Goal: Transaction & Acquisition: Purchase product/service

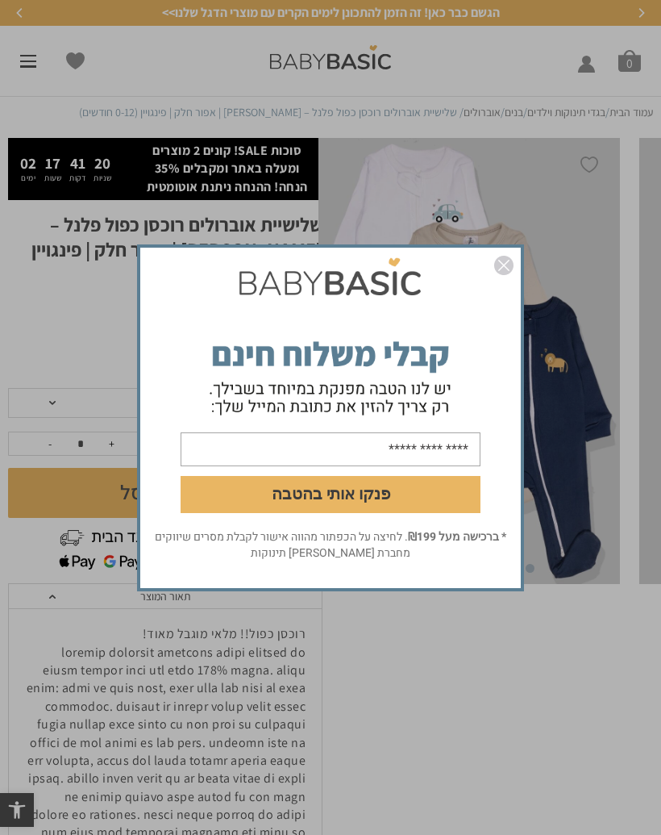
click at [511, 270] on img "סגור" at bounding box center [503, 265] width 19 height 19
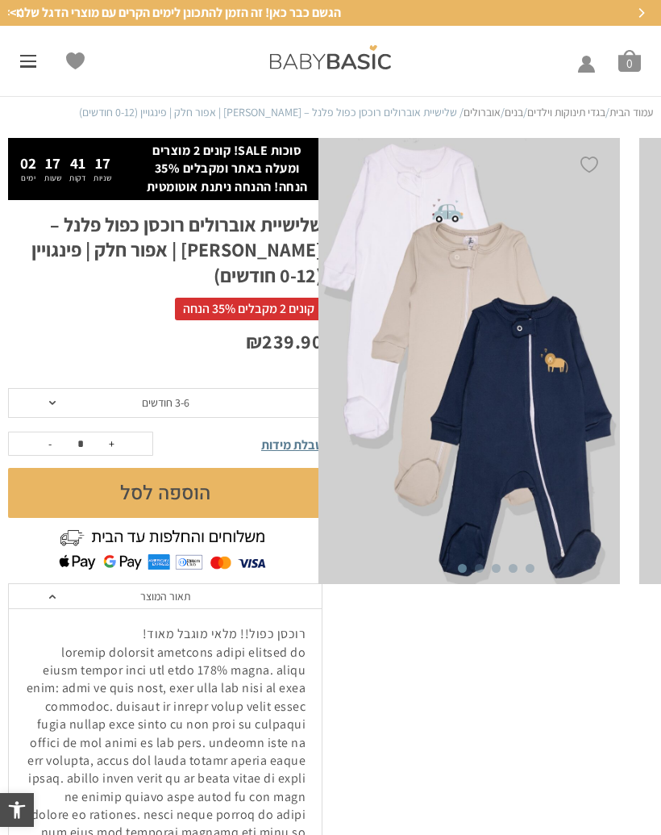
click at [16, 60] on div "מוצרי הדגל – הכי נמכר באתר>> ביגוד לתינוק שנולד (0-3 חודשים) תינוק שנולד – כל מ…" at bounding box center [33, 60] width 66 height 33
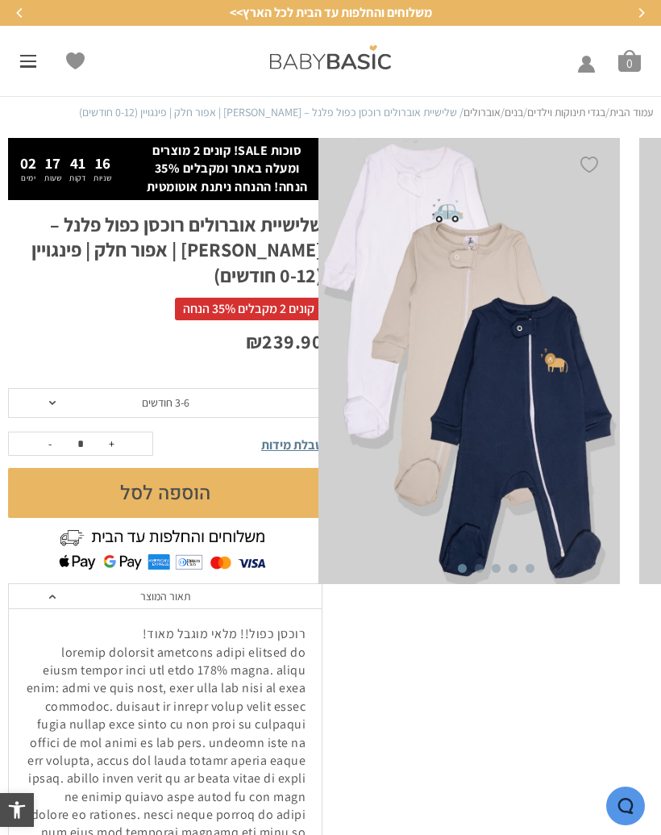
click at [34, 60] on span at bounding box center [28, 61] width 16 height 2
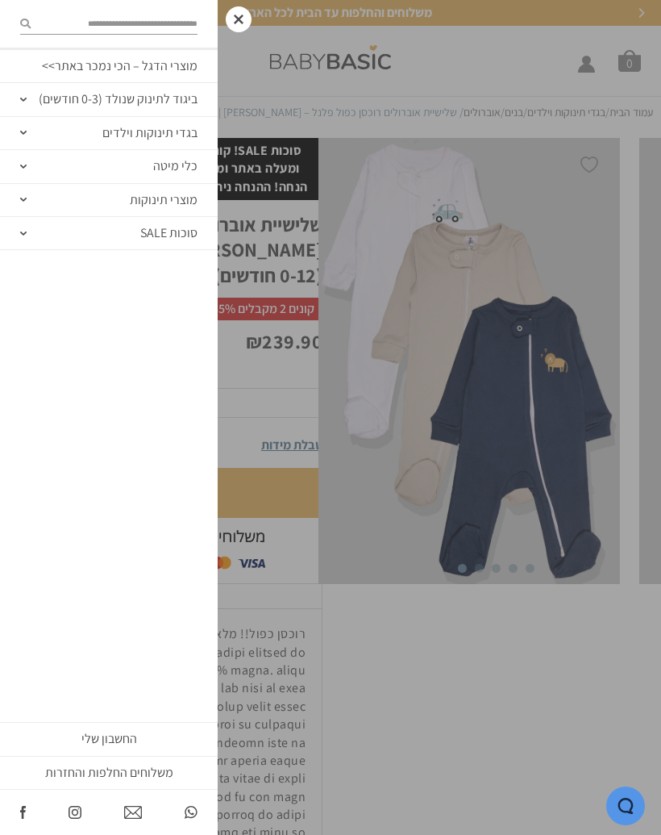
click at [174, 103] on link "ביגוד לתינוק שנולד (0-3 חודשים)" at bounding box center [109, 99] width 218 height 33
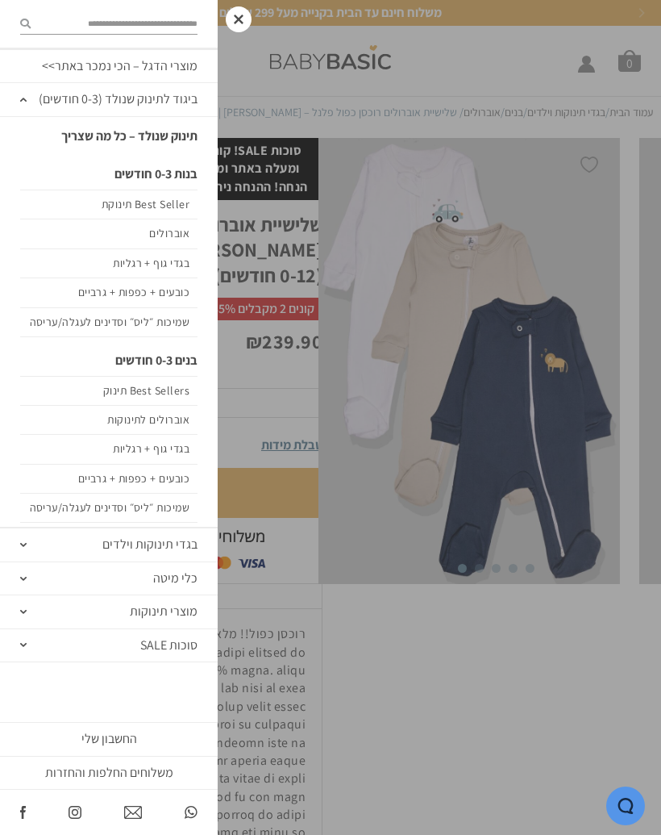
click at [172, 169] on link "בנות 0-3 חודשים" at bounding box center [108, 174] width 177 height 31
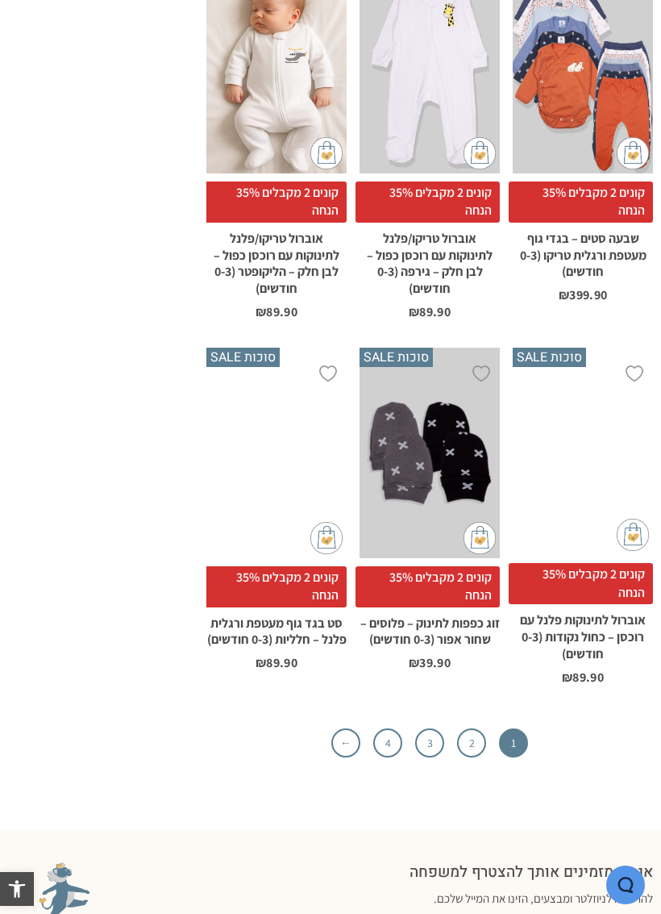
scroll to position [5857, 0]
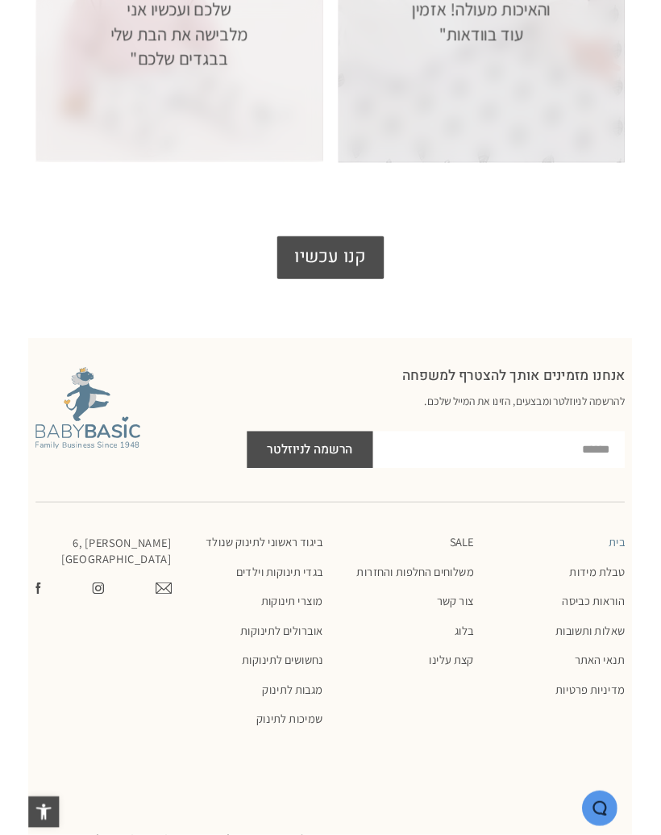
scroll to position [3601, 0]
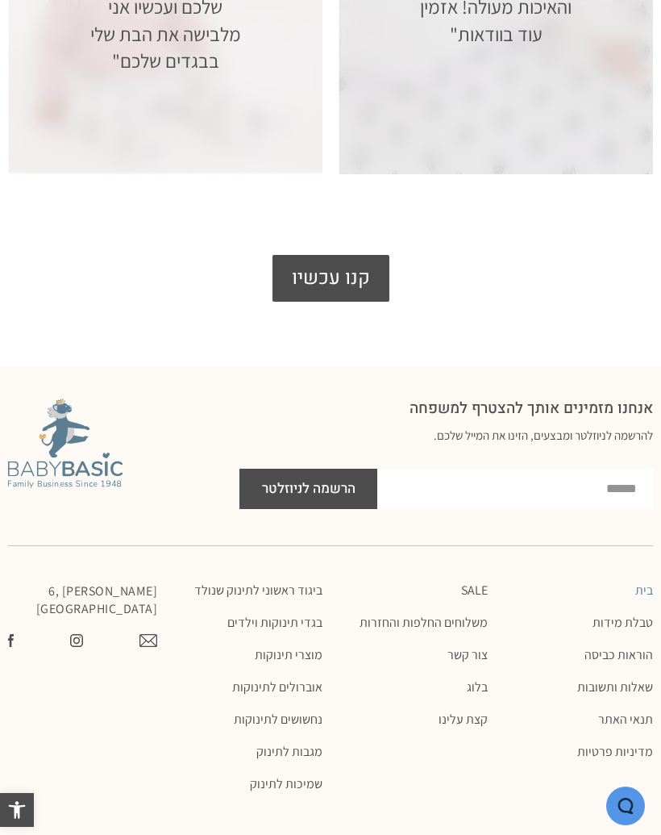
click at [299, 743] on link "מגבות לתינוק" at bounding box center [247, 751] width 149 height 16
click at [293, 679] on link "אוברולים לתינוקות" at bounding box center [247, 687] width 149 height 16
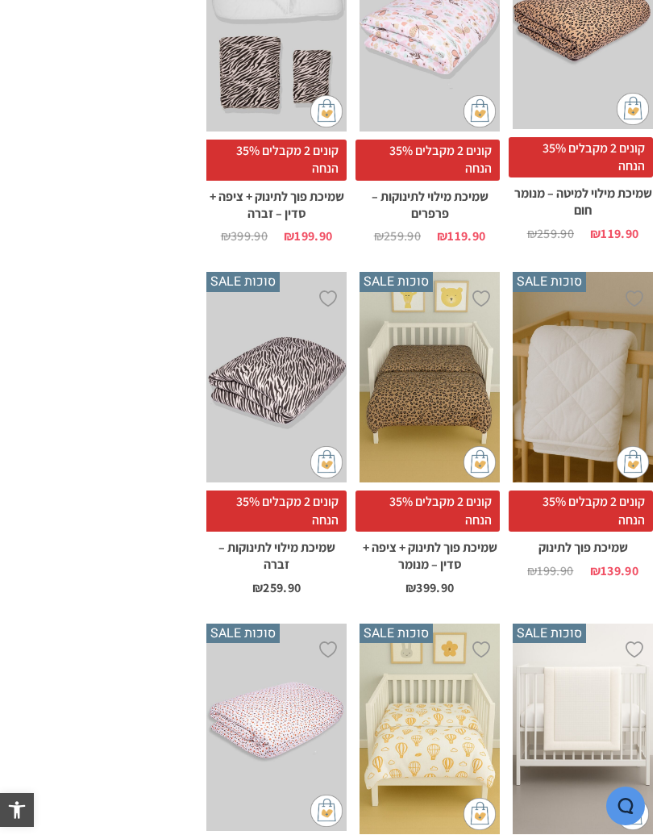
scroll to position [462, 0]
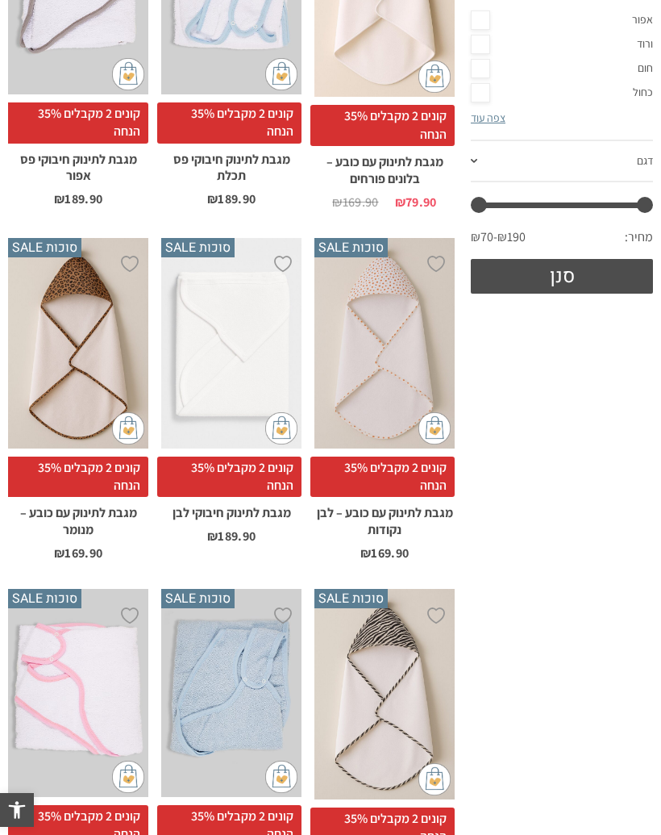
scroll to position [470, 0]
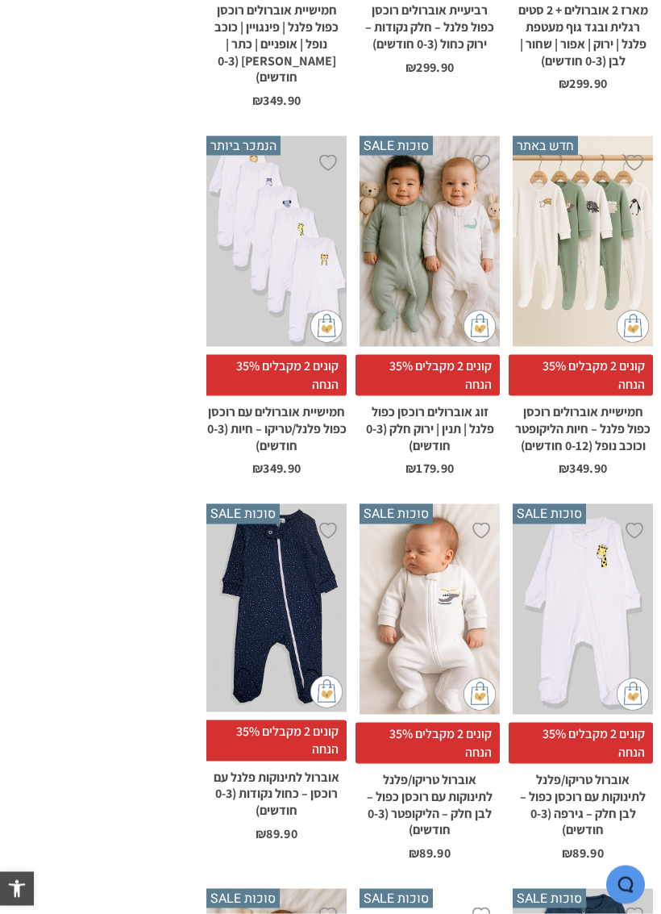
scroll to position [1488, 0]
